Goal: Task Accomplishment & Management: Complete application form

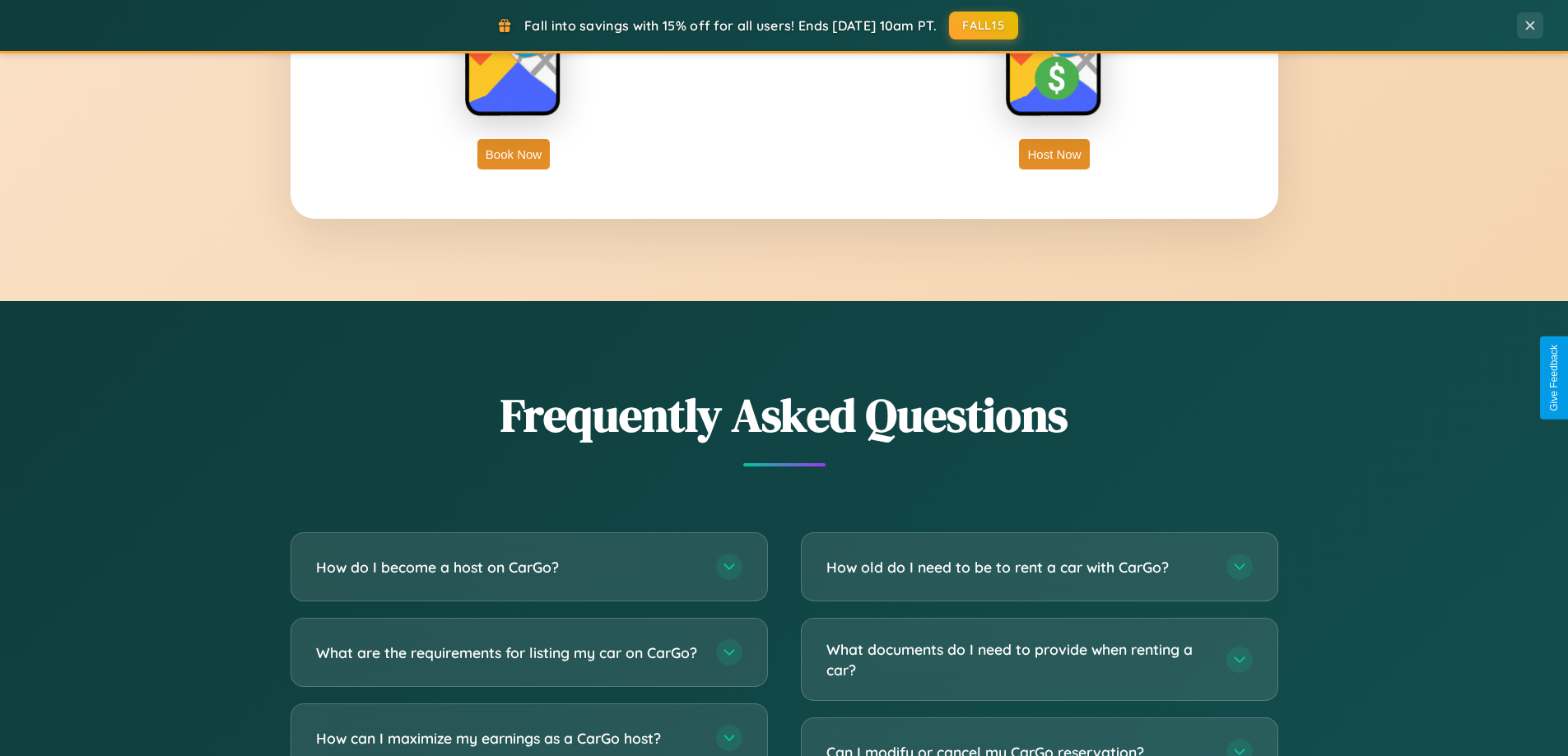
scroll to position [3167, 0]
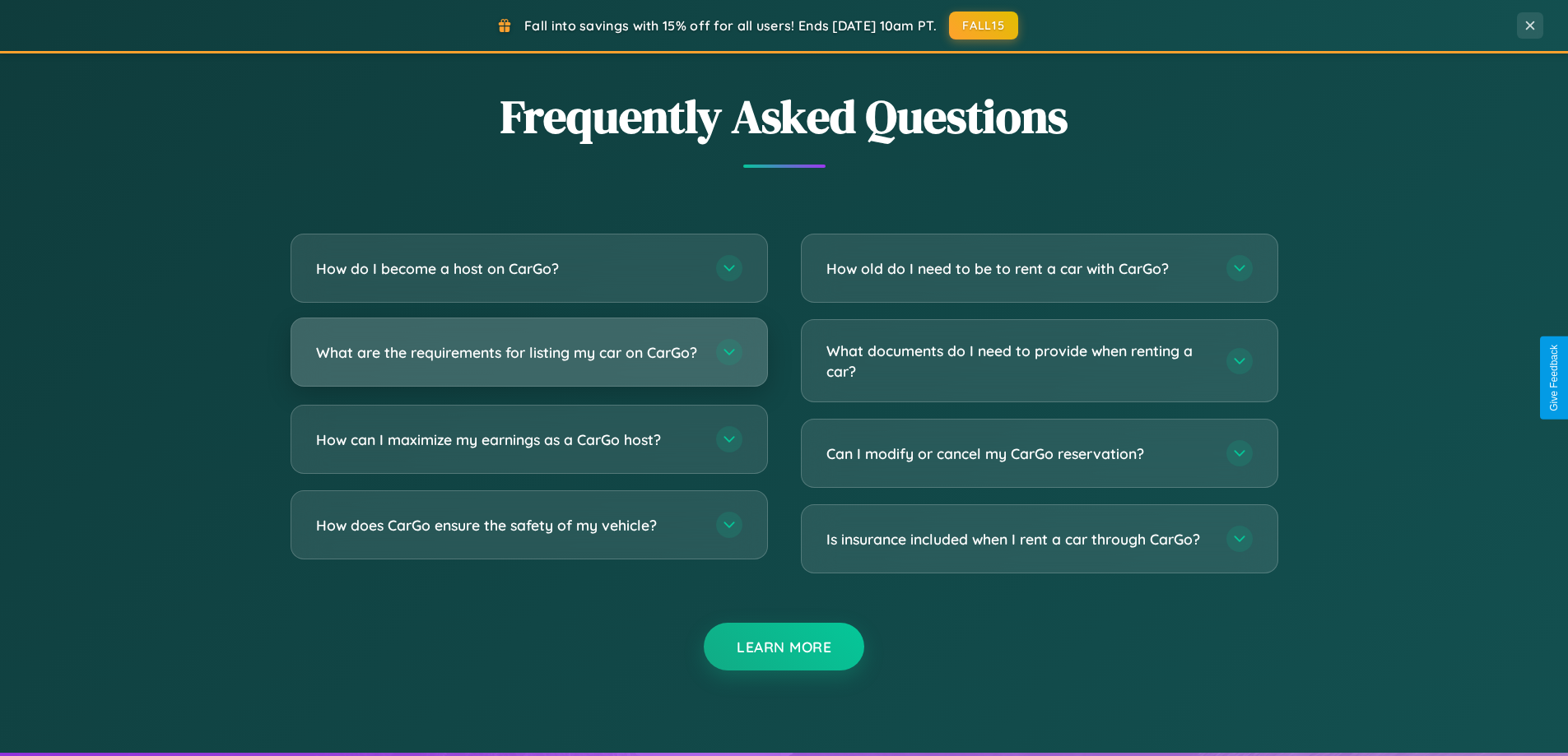
click at [529, 359] on h3 "What are the requirements for listing my car on CarGo?" at bounding box center [508, 353] width 383 height 20
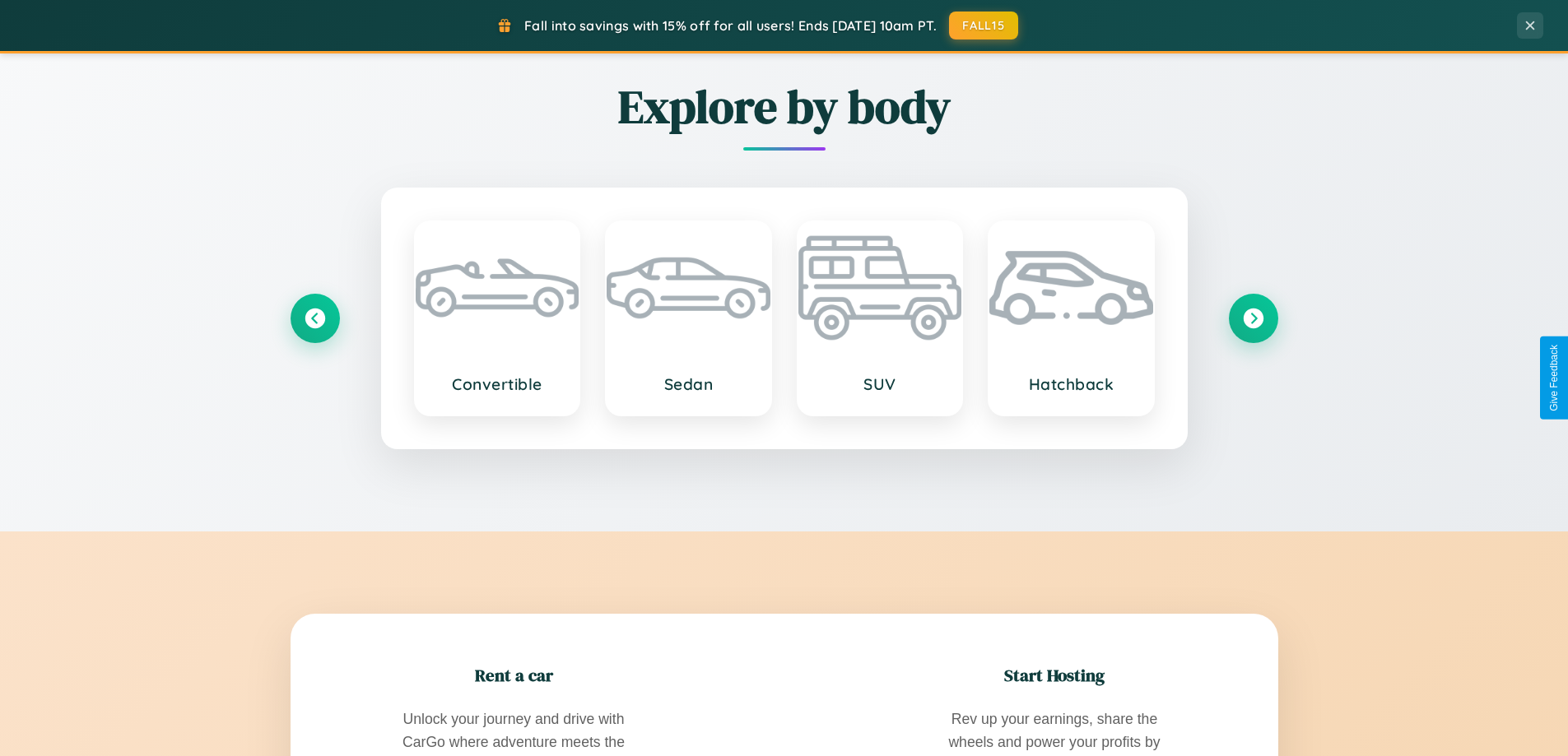
scroll to position [1133, 0]
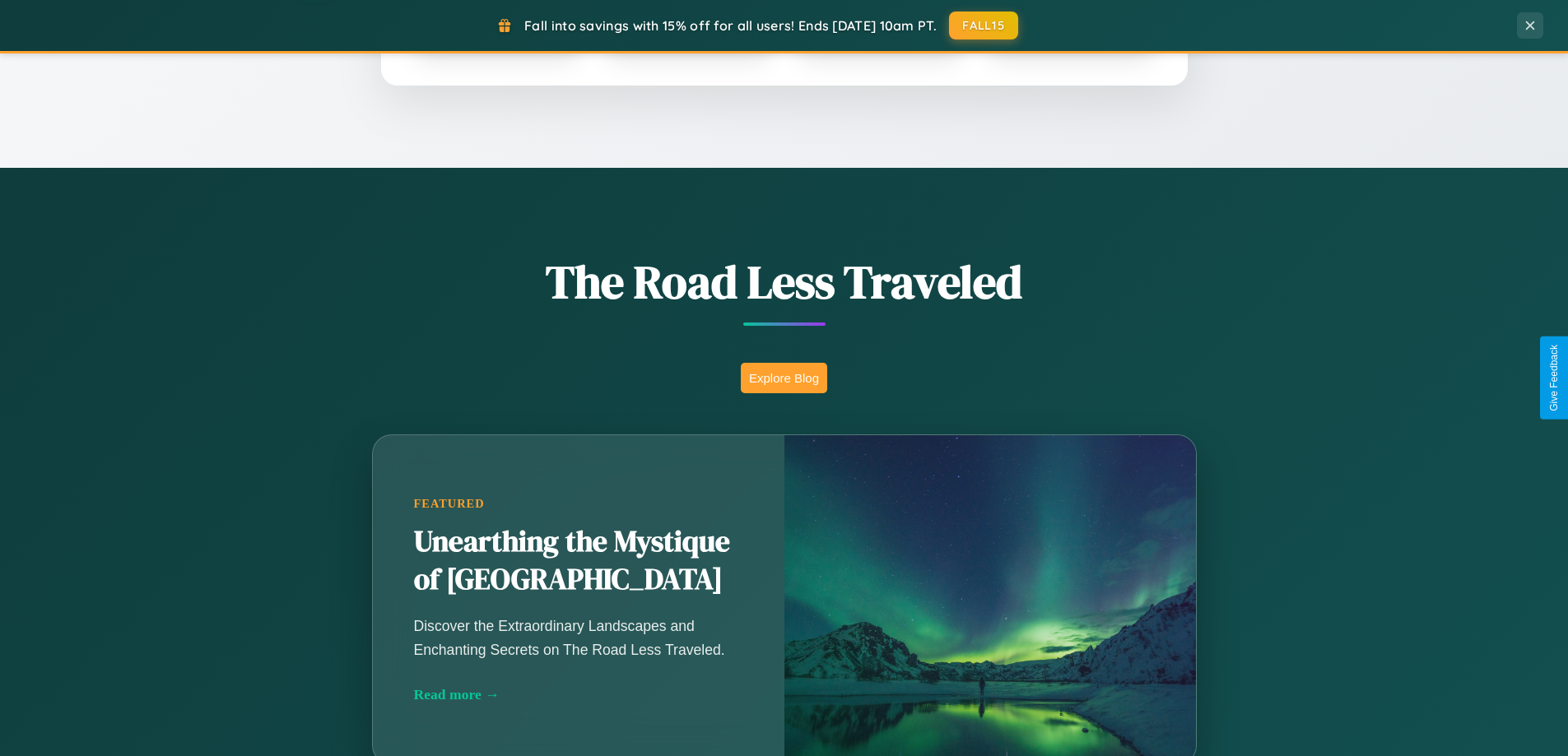
click at [784, 378] on button "Explore Blog" at bounding box center [784, 378] width 86 height 30
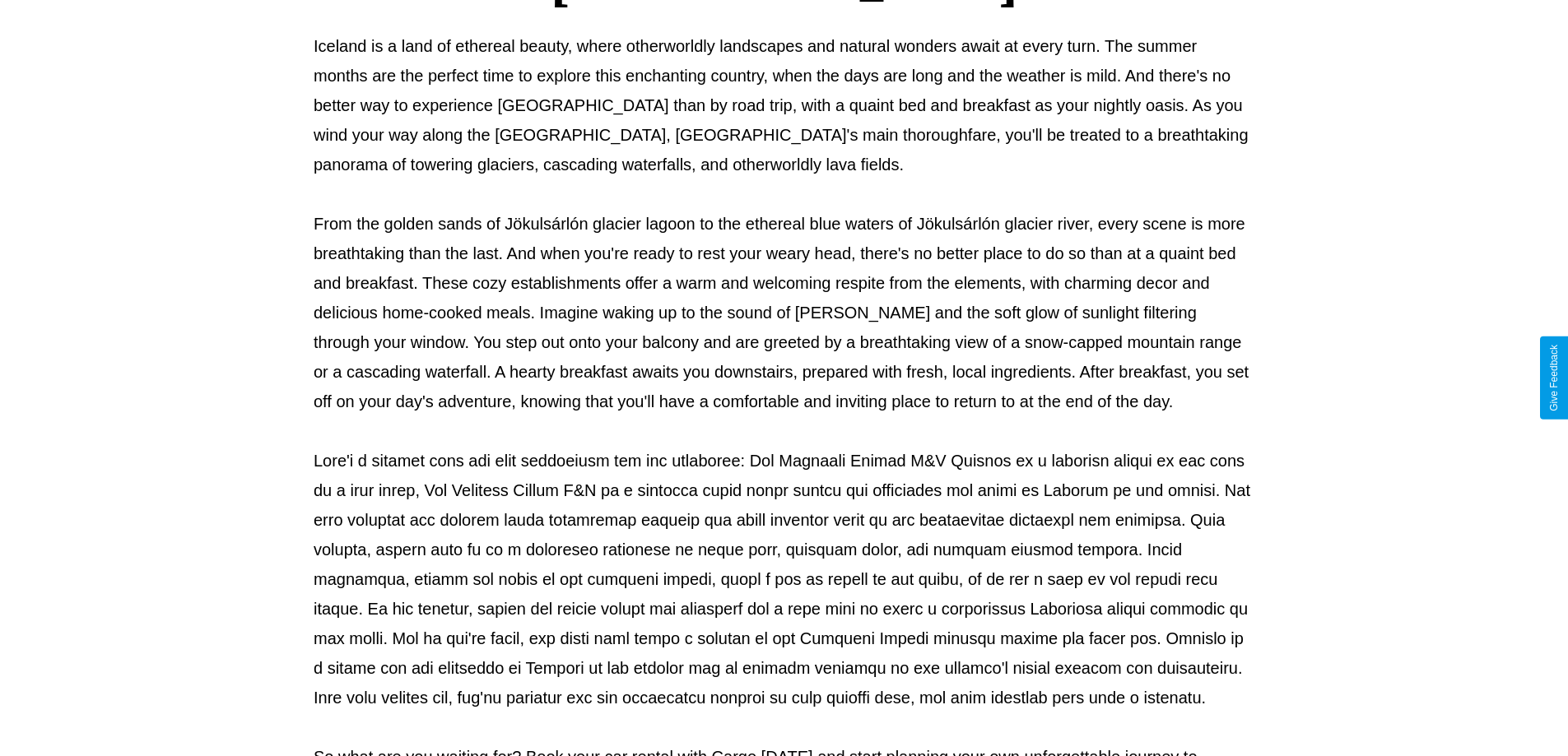
scroll to position [532, 0]
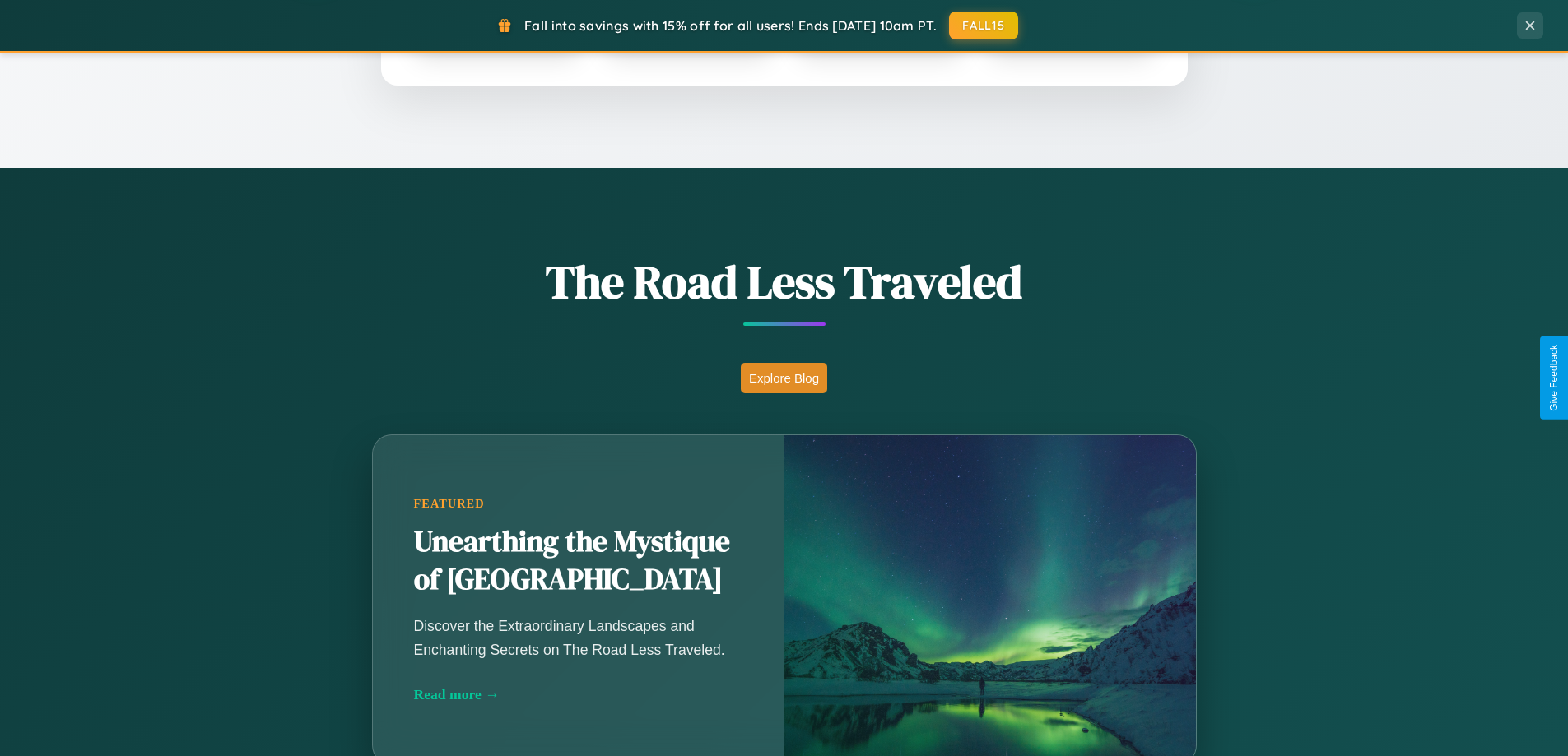
scroll to position [2644, 0]
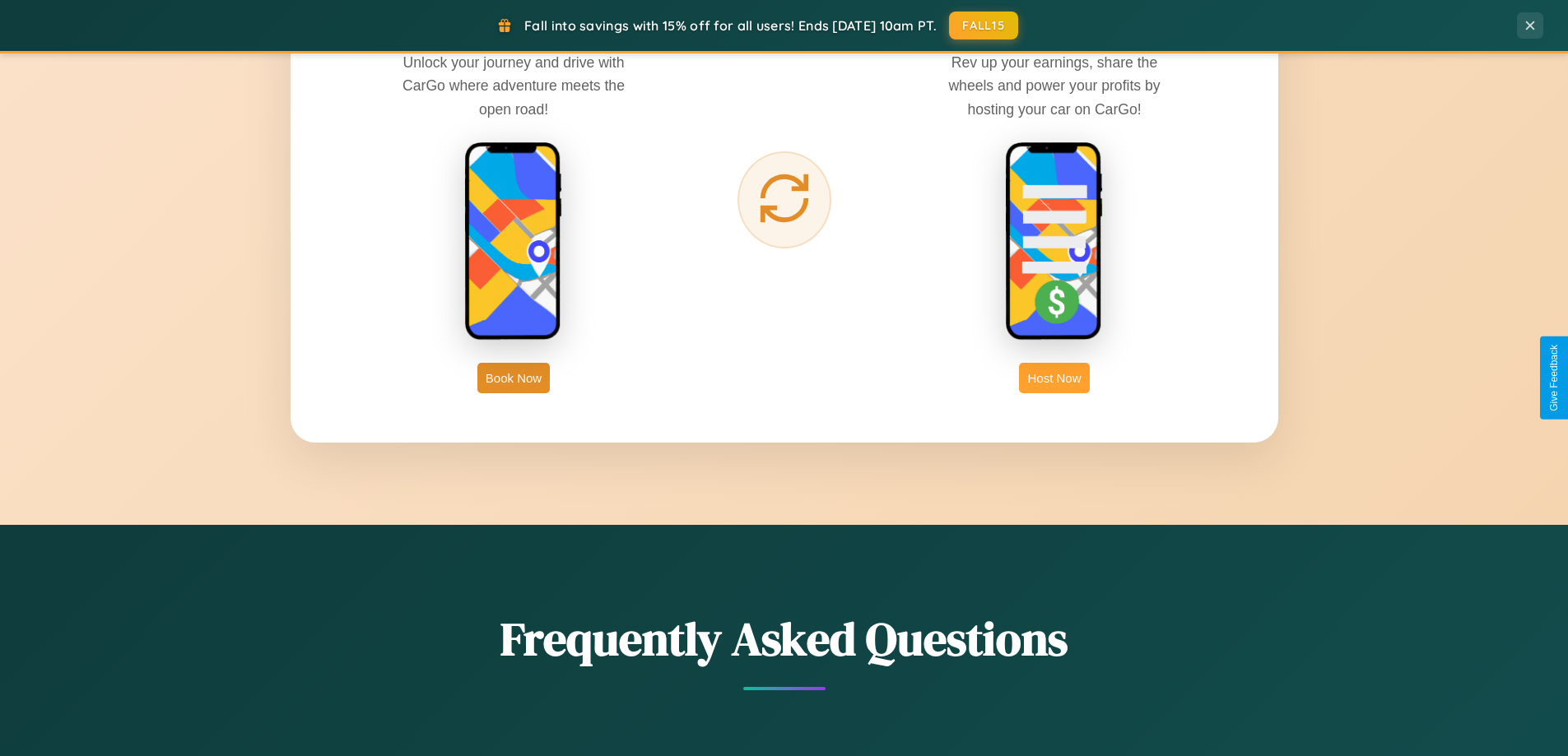
click at [1054, 378] on button "Host Now" at bounding box center [1054, 378] width 70 height 30
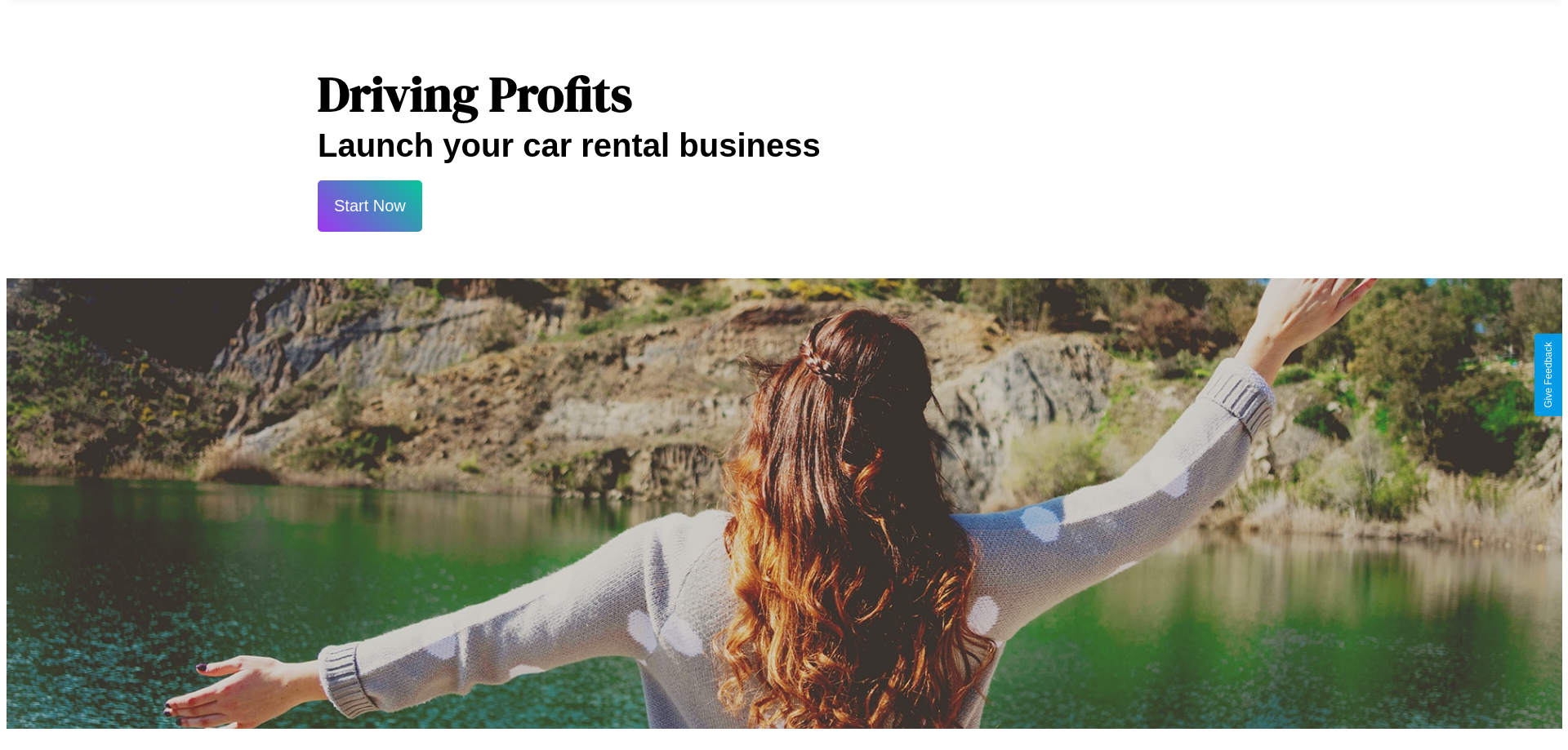
scroll to position [789, 0]
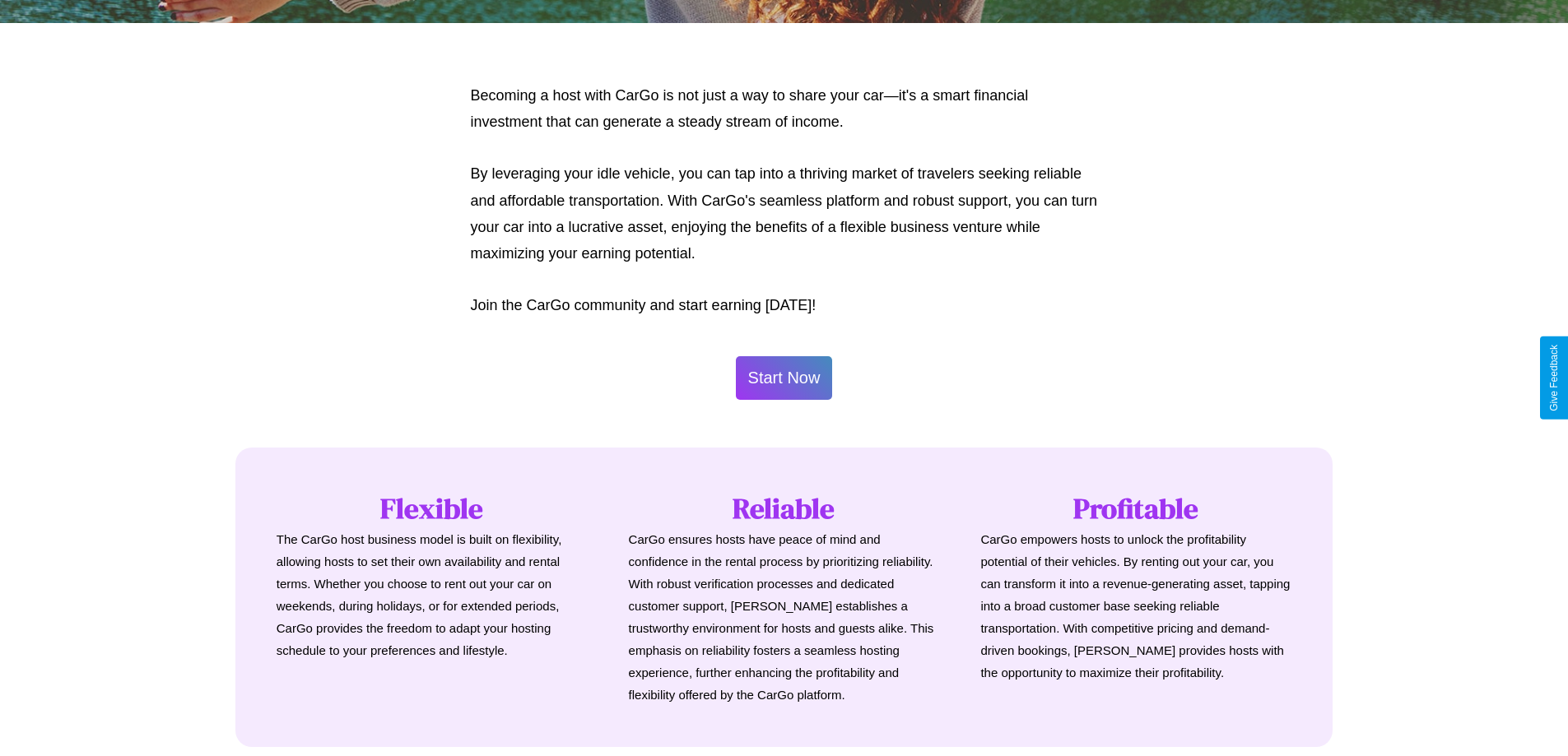
click at [784, 378] on button "Start Now" at bounding box center [784, 378] width 97 height 44
